Goal: Information Seeking & Learning: Learn about a topic

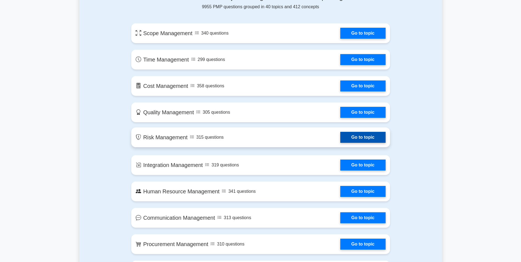
click at [340, 132] on link "Go to topic" at bounding box center [362, 137] width 45 height 11
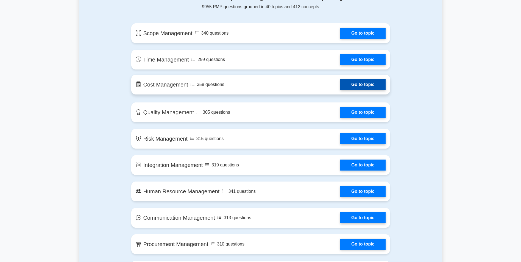
drag, startPoint x: 290, startPoint y: 85, endPoint x: 288, endPoint y: 88, distance: 3.2
click at [340, 85] on link "Go to topic" at bounding box center [362, 84] width 45 height 11
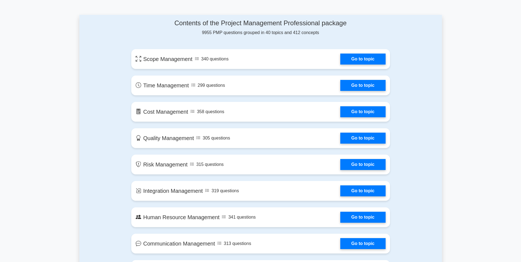
scroll to position [220, 0]
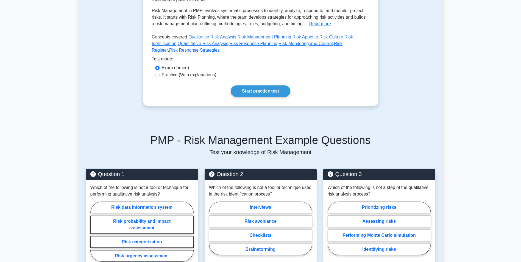
scroll to position [27, 0]
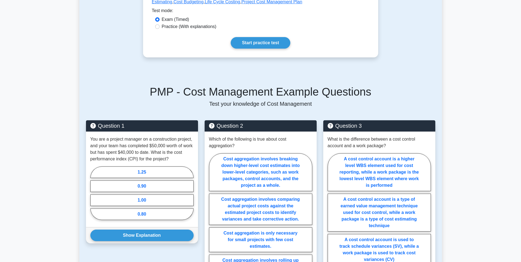
scroll to position [165, 0]
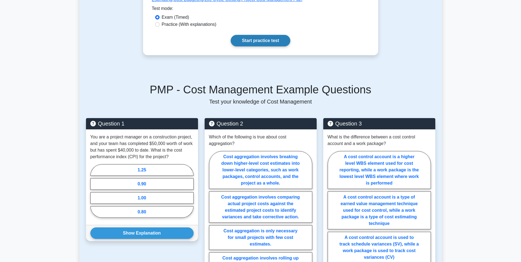
click at [254, 43] on link "Start practice test" at bounding box center [261, 41] width 60 height 12
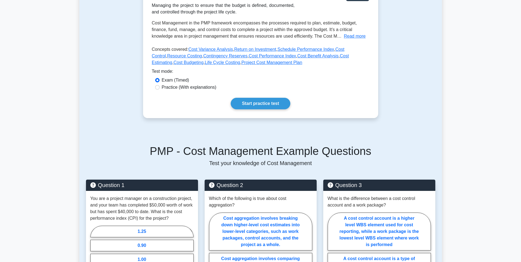
scroll to position [27, 0]
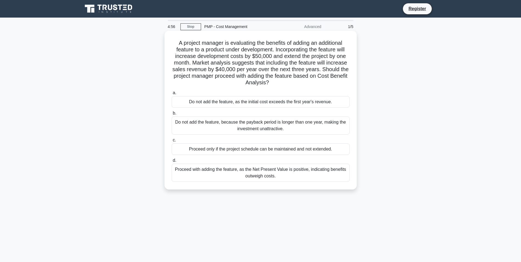
drag, startPoint x: 217, startPoint y: 105, endPoint x: 300, endPoint y: 104, distance: 83.2
click at [300, 104] on div "Do not add the feature, as the initial cost exceeds the first year's revenue." at bounding box center [261, 102] width 178 height 12
